Goal: Task Accomplishment & Management: Manage account settings

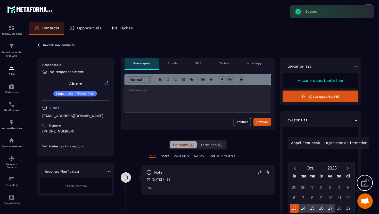
click at [39, 44] on icon at bounding box center [39, 45] width 5 height 5
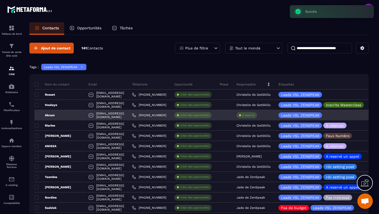
click at [257, 118] on div "À associe" at bounding box center [246, 115] width 21 height 6
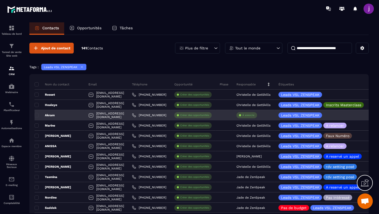
click at [254, 116] on p "À associe" at bounding box center [248, 116] width 12 height 4
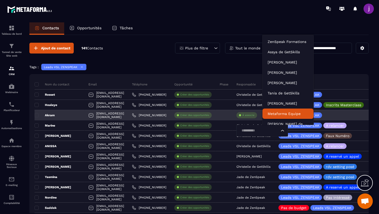
scroll to position [4, 0]
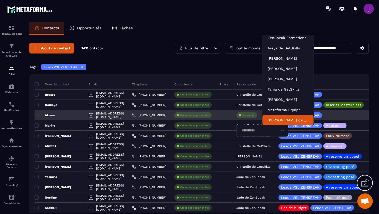
click at [279, 130] on input "Search for option" at bounding box center [260, 131] width 40 height 6
type input "****"
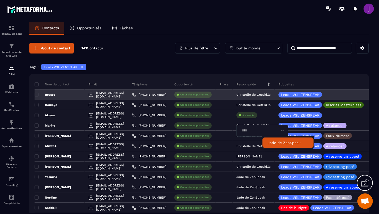
scroll to position [0, 0]
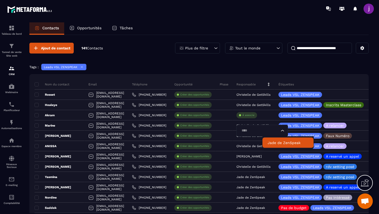
click at [283, 145] on p "Jade de ZenSpeak" at bounding box center [288, 142] width 41 height 5
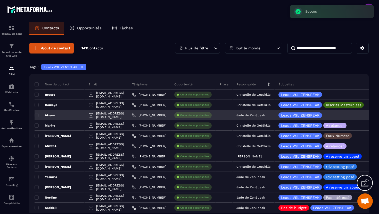
click at [72, 115] on div "Akram" at bounding box center [60, 115] width 50 height 10
